Goal: Task Accomplishment & Management: Manage account settings

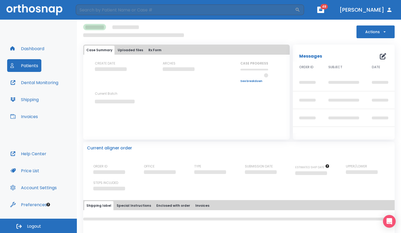
click at [31, 64] on button "Patients" at bounding box center [24, 65] width 34 height 13
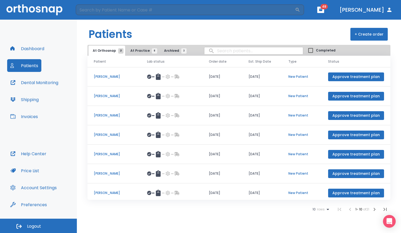
click at [139, 49] on span "At Practice 8" at bounding box center [143, 50] width 24 height 5
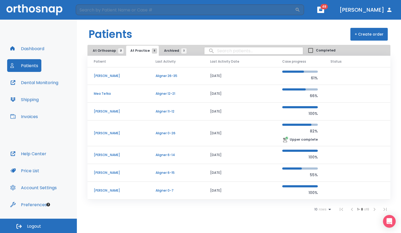
click at [99, 49] on span "At Orthosnap 21" at bounding box center [107, 50] width 28 height 5
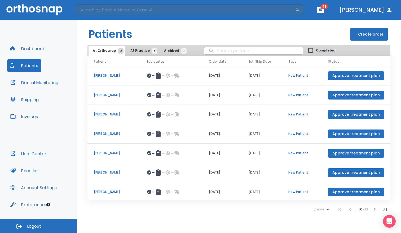
scroll to position [61, 0]
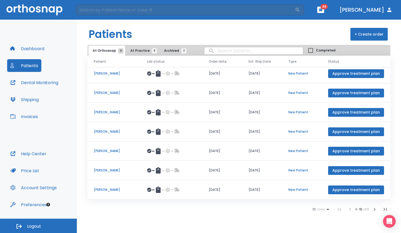
click at [373, 209] on icon "button" at bounding box center [375, 209] width 6 height 6
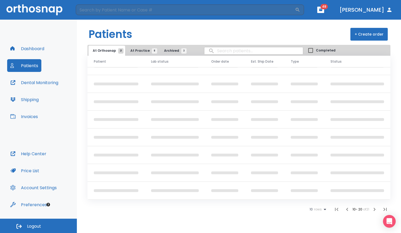
scroll to position [61, 0]
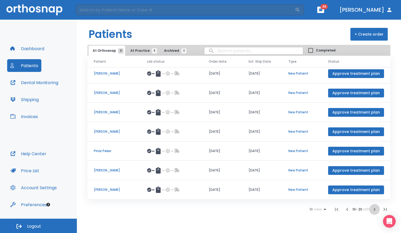
click at [374, 209] on icon "button" at bounding box center [375, 209] width 6 height 6
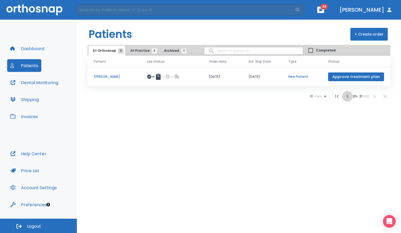
click at [349, 98] on icon "button" at bounding box center [348, 96] width 6 height 6
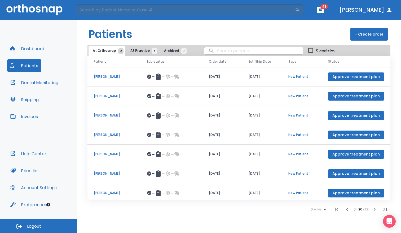
click at [116, 96] on p "[PERSON_NAME]" at bounding box center [114, 96] width 41 height 5
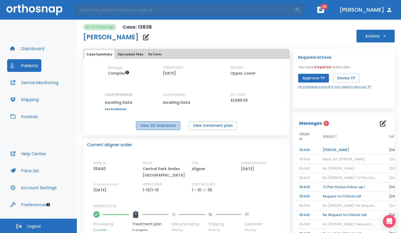
click at [152, 125] on button "View 3D Animation" at bounding box center [158, 125] width 44 height 9
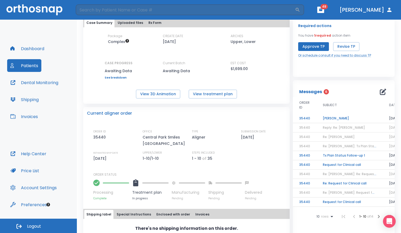
scroll to position [31, 0]
click at [210, 94] on button "View treatment plan" at bounding box center [213, 94] width 48 height 9
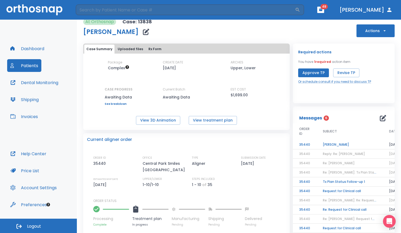
scroll to position [0, 0]
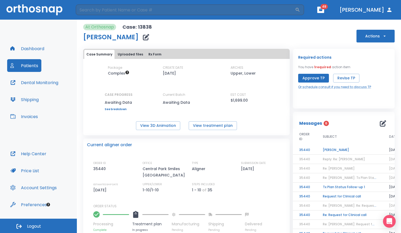
click at [342, 151] on td "[PERSON_NAME]" at bounding box center [350, 149] width 66 height 9
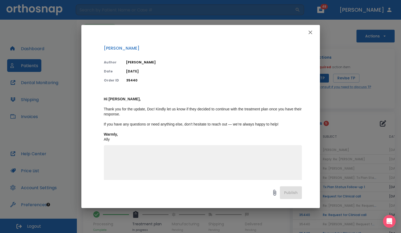
click at [210, 164] on textarea at bounding box center [203, 169] width 192 height 37
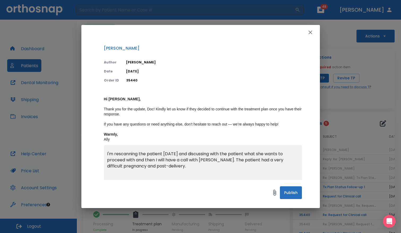
type textarea "I'm rescanning the patient [DATE] and discussing with the patient what she want…"
click at [291, 192] on button "Publish" at bounding box center [291, 192] width 22 height 13
